Goal: Check status: Check status

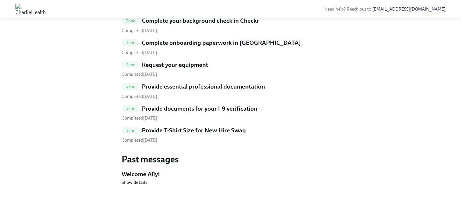
scroll to position [379, 0]
click at [173, 143] on div "Completed August 21st" at bounding box center [231, 140] width 218 height 6
click at [230, 143] on link "Done Provide T-Shirt Size for New Hire Swag Completed [DATE]" at bounding box center [231, 134] width 218 height 17
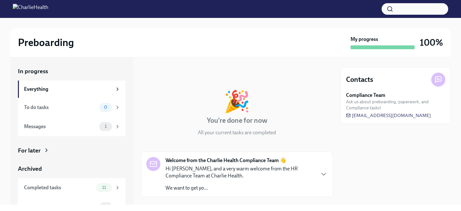
scroll to position [12, 0]
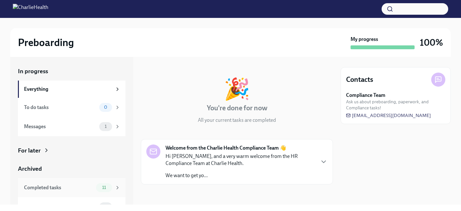
click at [68, 188] on div "Completed tasks" at bounding box center [58, 187] width 69 height 7
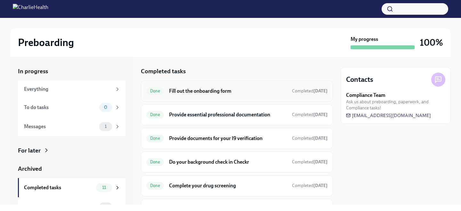
click at [174, 95] on div "Done Fill out the onboarding form Completed [DATE]" at bounding box center [236, 91] width 181 height 10
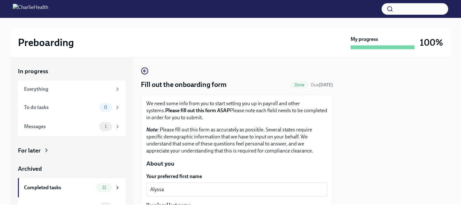
scroll to position [192, 0]
